Goal: Find specific page/section: Find specific page/section

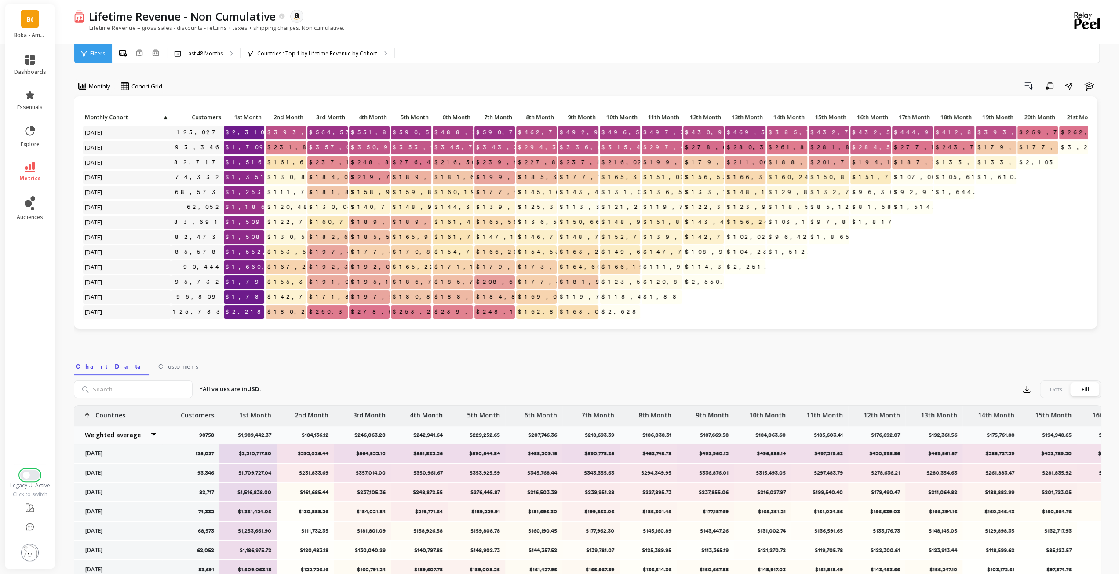
click at [29, 475] on span "Switch to New UI" at bounding box center [26, 475] width 7 height 7
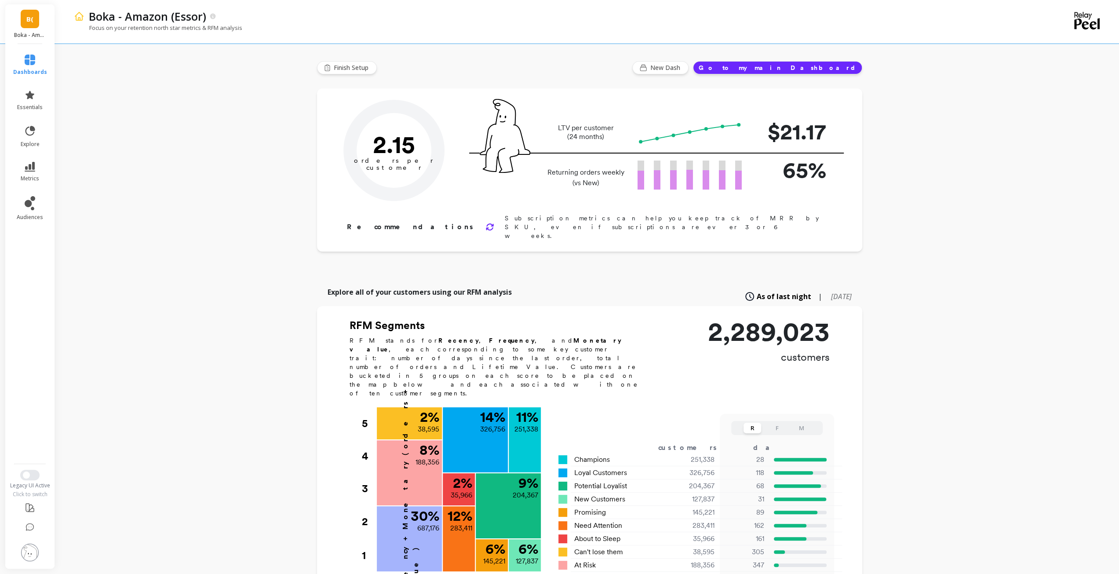
type input "Champions"
type input "251338"
click at [28, 475] on span "Switch to New UI" at bounding box center [26, 475] width 7 height 7
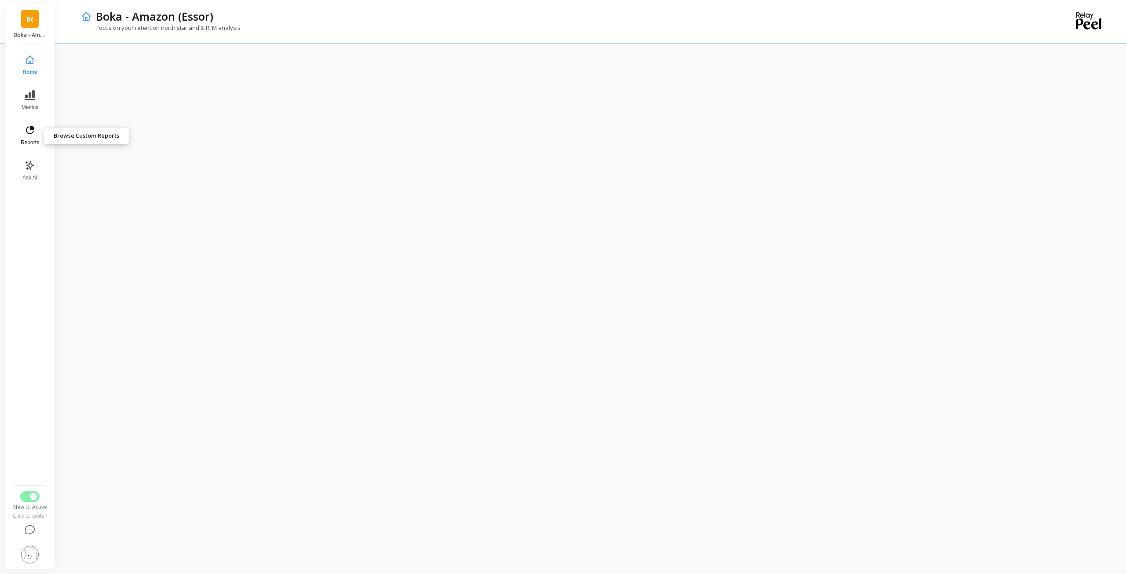
click at [36, 138] on button "Reports" at bounding box center [29, 136] width 29 height 32
click at [31, 21] on span "B(" at bounding box center [29, 19] width 7 height 10
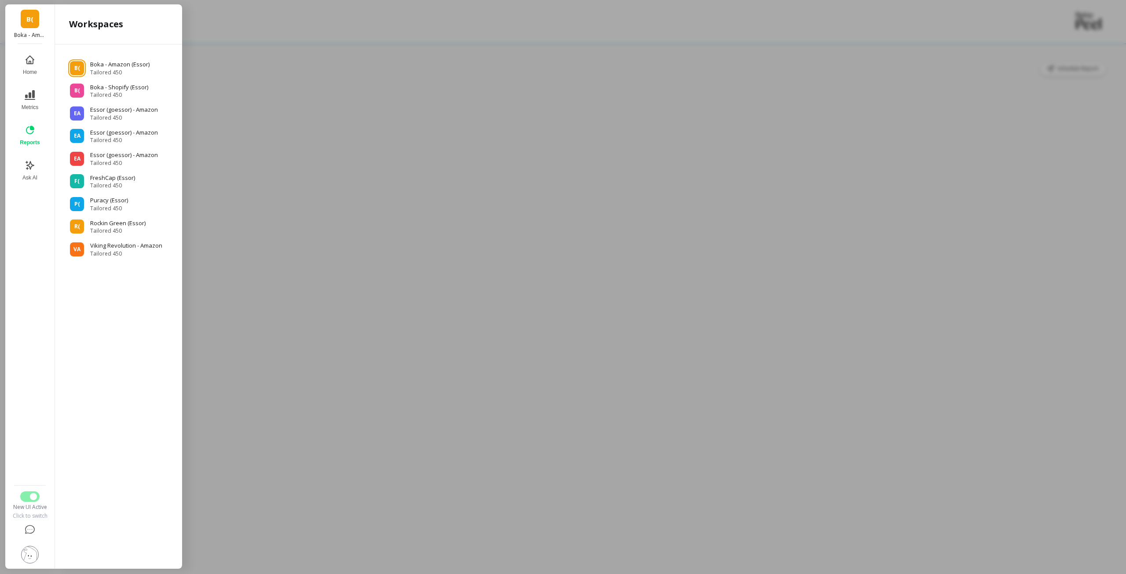
click at [291, 247] on div at bounding box center [563, 287] width 1126 height 574
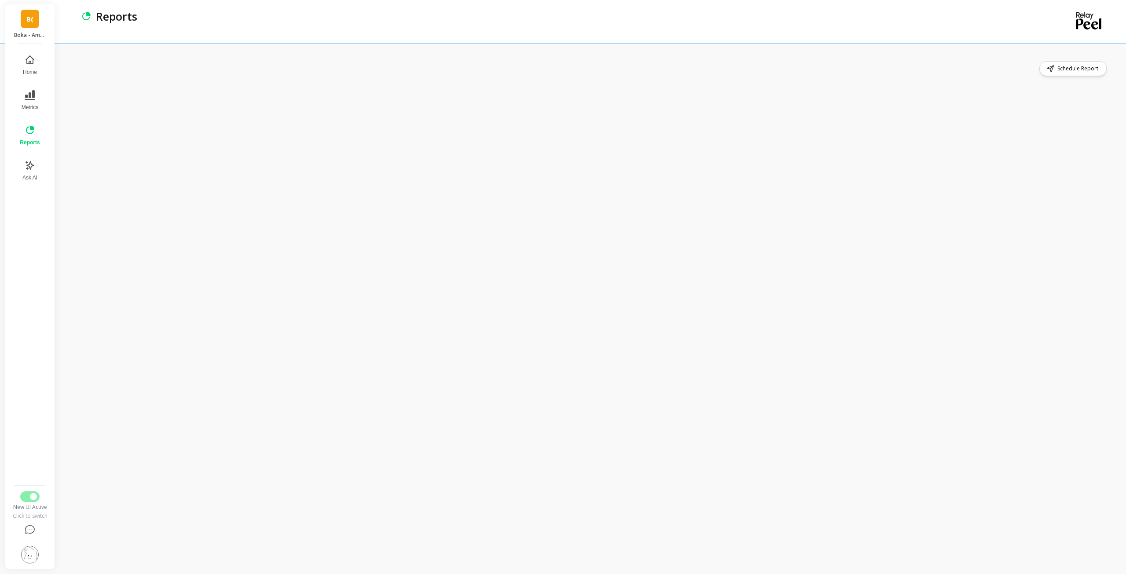
click at [29, 19] on span "B(" at bounding box center [29, 19] width 7 height 10
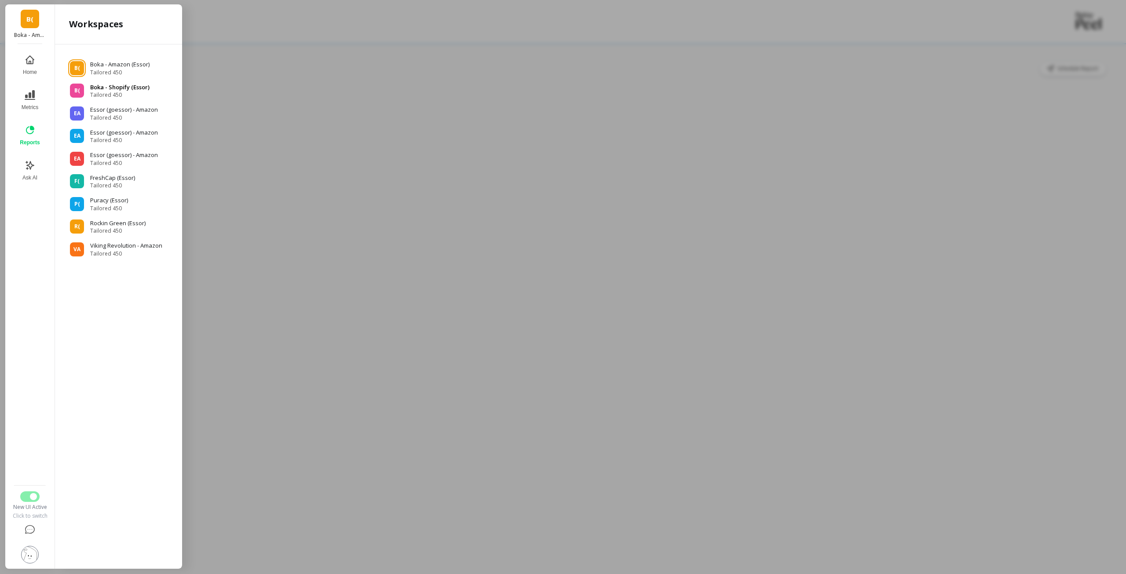
click at [127, 95] on span "Tailored 450" at bounding box center [119, 94] width 59 height 7
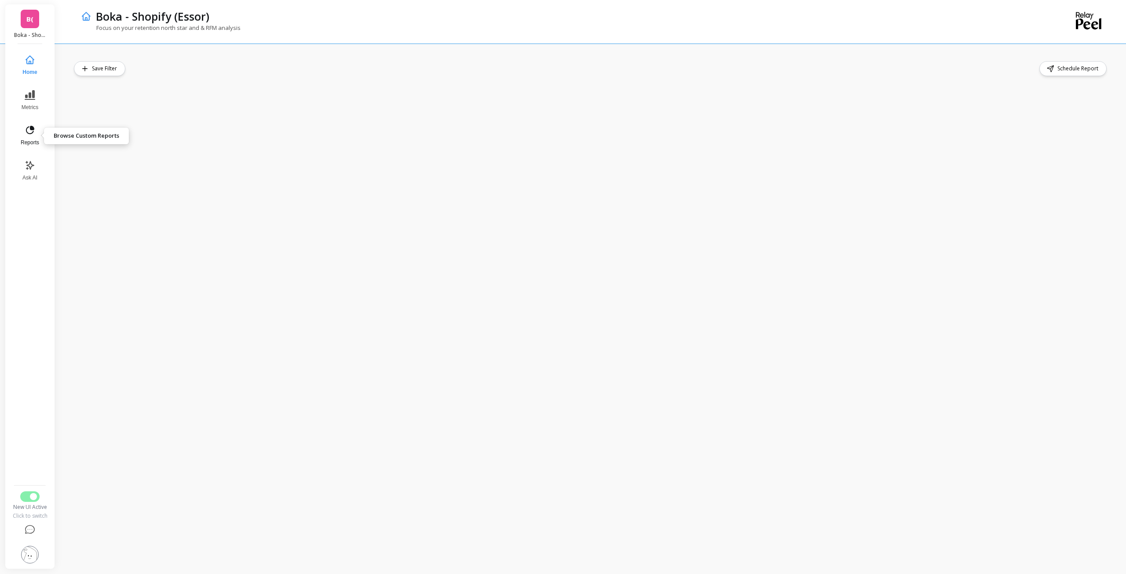
click at [36, 134] on button "Reports" at bounding box center [29, 136] width 29 height 32
click at [31, 140] on span "Reports" at bounding box center [30, 142] width 20 height 7
